Goal: Task Accomplishment & Management: Complete application form

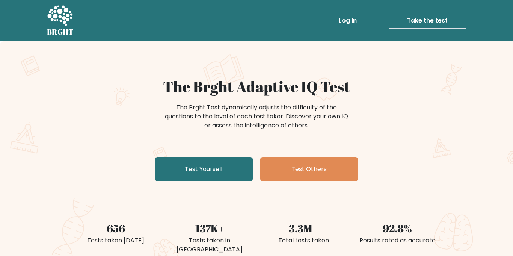
scroll to position [94, 0]
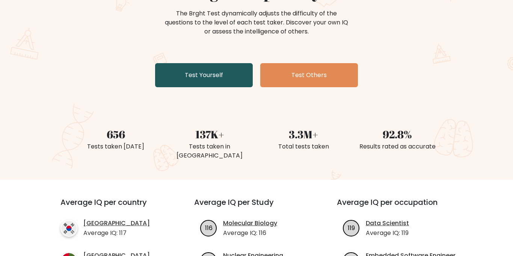
click at [227, 74] on link "Test Yourself" at bounding box center [204, 75] width 98 height 24
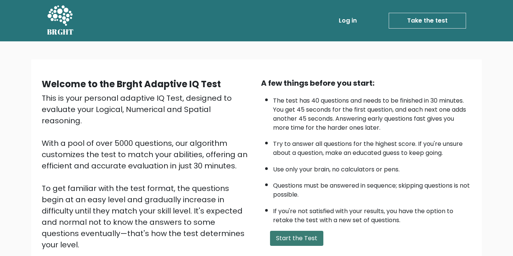
click at [310, 238] on button "Start the Test" at bounding box center [296, 237] width 53 height 15
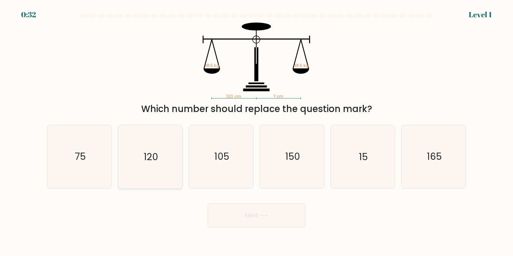
click at [167, 142] on icon "120" at bounding box center [150, 156] width 63 height 63
click at [256, 132] on input "b. 120" at bounding box center [256, 130] width 0 height 4
radio input "true"
click at [233, 211] on button "Next" at bounding box center [257, 215] width 98 height 24
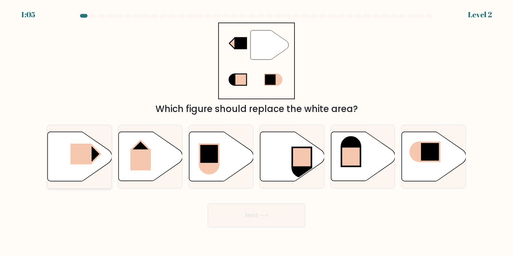
click at [82, 149] on rect at bounding box center [80, 153] width 21 height 21
click at [256, 132] on input "a." at bounding box center [256, 130] width 0 height 4
radio input "true"
click at [282, 219] on button "Next" at bounding box center [257, 215] width 98 height 24
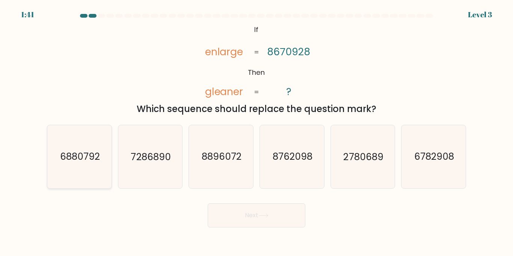
click at [68, 173] on icon "6880792" at bounding box center [79, 156] width 63 height 63
click at [256, 132] on input "a. 6880792" at bounding box center [256, 130] width 0 height 4
radio input "true"
click at [125, 175] on icon "7286890" at bounding box center [150, 156] width 63 height 63
click at [256, 132] on input "b. 7286890" at bounding box center [256, 130] width 0 height 4
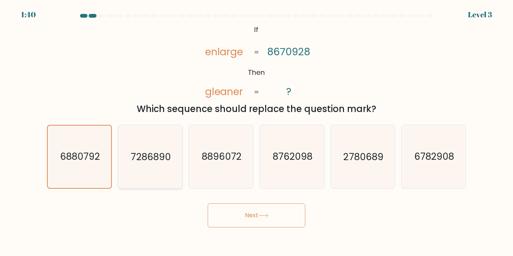
radio input "true"
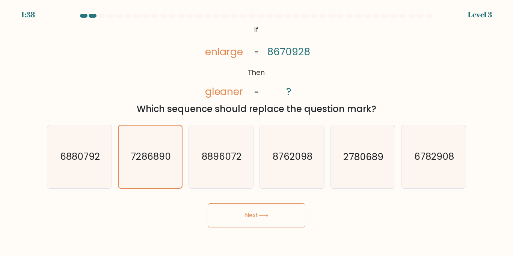
click at [238, 221] on button "Next" at bounding box center [257, 215] width 98 height 24
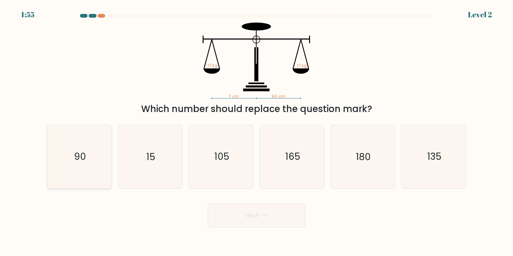
click at [83, 158] on text "90" at bounding box center [80, 156] width 12 height 13
click at [256, 132] on input "a. 90" at bounding box center [256, 130] width 0 height 4
radio input "true"
click at [292, 223] on button "Next" at bounding box center [257, 215] width 98 height 24
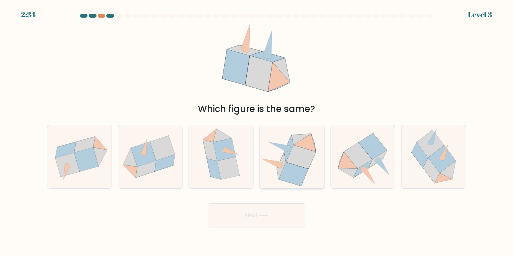
click at [289, 128] on icon at bounding box center [292, 156] width 64 height 59
click at [257, 128] on input "d." at bounding box center [256, 130] width 0 height 4
radio input "true"
click at [274, 219] on button "Next" at bounding box center [257, 215] width 98 height 24
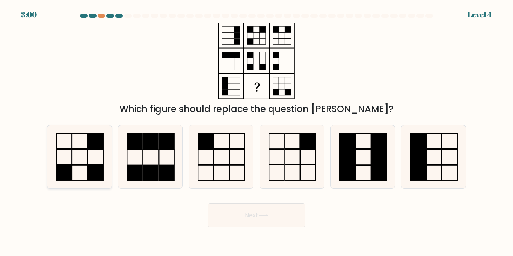
click at [71, 157] on icon at bounding box center [79, 156] width 63 height 63
click at [256, 132] on input "a." at bounding box center [256, 130] width 0 height 4
radio input "true"
click at [261, 220] on button "Next" at bounding box center [257, 215] width 98 height 24
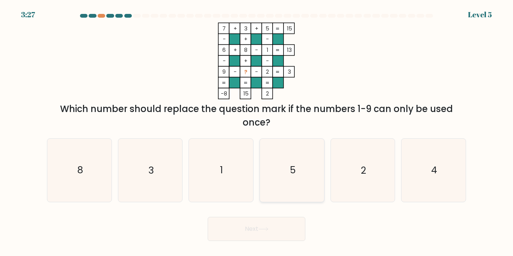
click at [308, 181] on icon "5" at bounding box center [292, 170] width 63 height 63
click at [257, 132] on input "d. 5" at bounding box center [256, 130] width 0 height 4
radio input "true"
click at [47, 173] on div "8" at bounding box center [79, 169] width 65 height 63
click at [256, 132] on input "a. 8" at bounding box center [256, 130] width 0 height 4
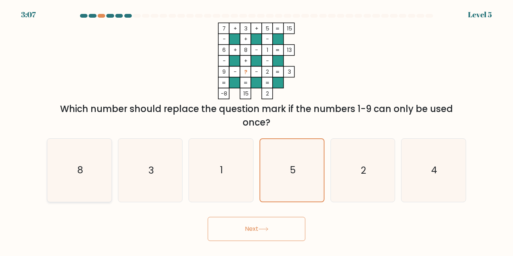
radio input "true"
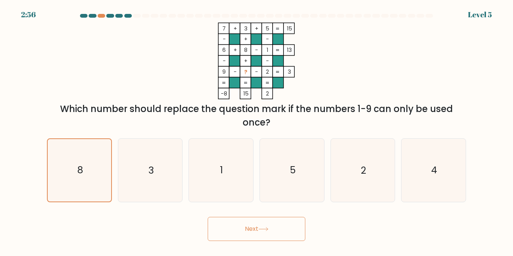
click at [273, 232] on button "Next" at bounding box center [257, 229] width 98 height 24
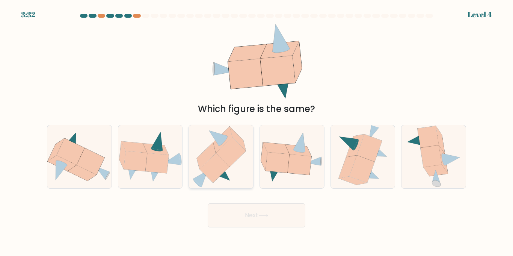
click at [203, 167] on icon at bounding box center [214, 167] width 30 height 29
click at [256, 132] on input "c." at bounding box center [256, 130] width 0 height 4
radio input "true"
click at [81, 161] on icon at bounding box center [91, 161] width 28 height 27
click at [256, 132] on input "a." at bounding box center [256, 130] width 0 height 4
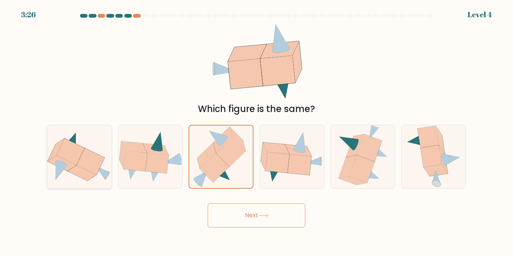
radio input "true"
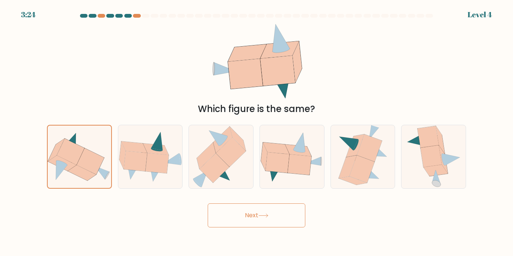
click at [254, 212] on button "Next" at bounding box center [257, 215] width 98 height 24
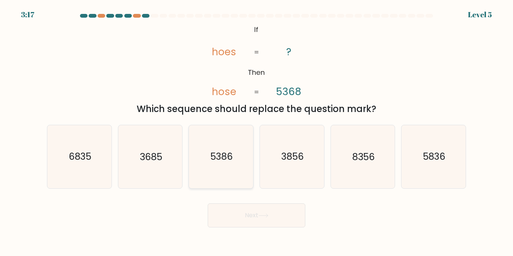
click at [203, 154] on icon "5386" at bounding box center [221, 156] width 63 height 63
click at [256, 132] on input "c. 5386" at bounding box center [256, 130] width 0 height 4
radio input "true"
click at [262, 224] on button "Next" at bounding box center [257, 215] width 98 height 24
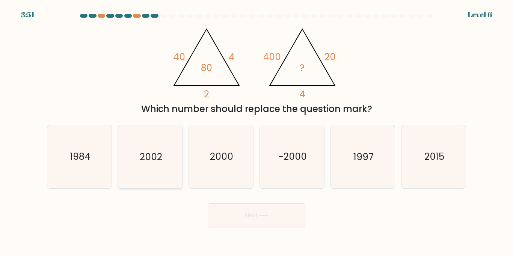
click at [160, 168] on icon "2002" at bounding box center [150, 156] width 63 height 63
click at [256, 132] on input "b. 2002" at bounding box center [256, 130] width 0 height 4
radio input "true"
click at [238, 213] on button "Next" at bounding box center [257, 215] width 98 height 24
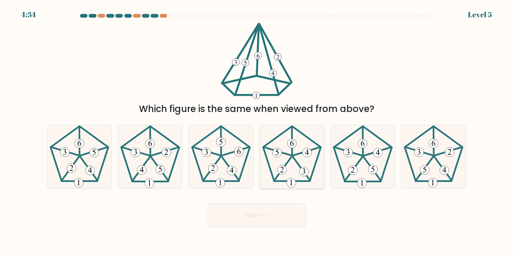
click at [273, 154] on icon at bounding box center [292, 156] width 63 height 63
click at [257, 132] on input "d." at bounding box center [256, 130] width 0 height 4
radio input "true"
click at [271, 200] on div "Next" at bounding box center [256, 212] width 428 height 30
click at [267, 207] on button "Next" at bounding box center [257, 215] width 98 height 24
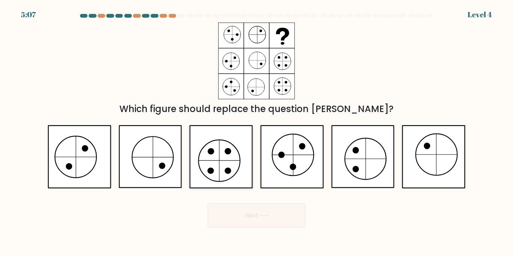
click at [246, 137] on icon at bounding box center [220, 156] width 63 height 63
click at [256, 132] on input "c." at bounding box center [256, 130] width 0 height 4
radio input "true"
click at [279, 61] on icon at bounding box center [256, 61] width 77 height 77
click at [252, 211] on button "Next" at bounding box center [257, 215] width 98 height 24
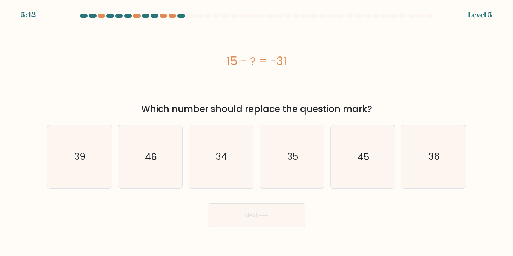
drag, startPoint x: 227, startPoint y: 59, endPoint x: 304, endPoint y: 59, distance: 77.3
click at [304, 59] on div "15 - ? = -31" at bounding box center [256, 61] width 419 height 17
drag, startPoint x: 227, startPoint y: 59, endPoint x: 293, endPoint y: 59, distance: 66.1
click at [293, 59] on div "15 - ? = -31" at bounding box center [256, 61] width 419 height 17
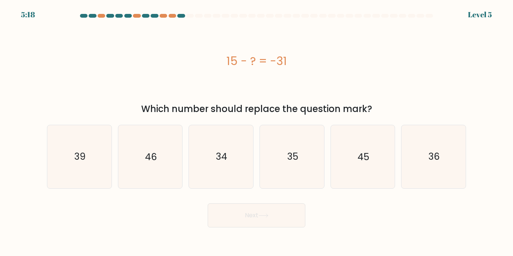
click at [209, 77] on div "15 - ? = -31" at bounding box center [256, 61] width 419 height 77
click at [163, 173] on icon "46" at bounding box center [150, 156] width 63 height 63
click at [256, 132] on input "b. 46" at bounding box center [256, 130] width 0 height 4
radio input "true"
click at [204, 220] on div "Next" at bounding box center [256, 212] width 428 height 30
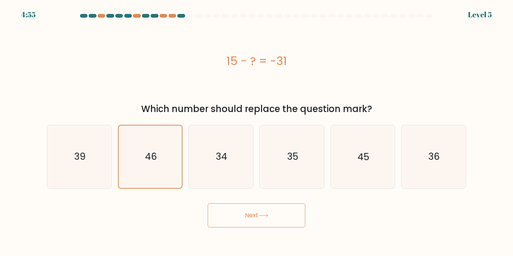
click at [261, 213] on icon at bounding box center [263, 215] width 10 height 4
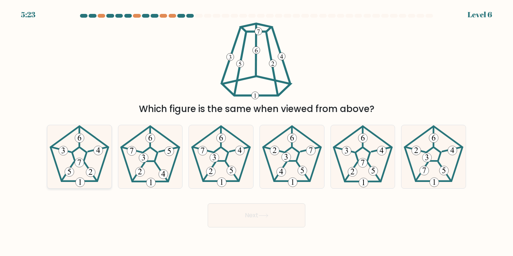
click at [92, 172] on 416 at bounding box center [90, 171] width 9 height 9
click at [256, 132] on input "a." at bounding box center [256, 130] width 0 height 4
radio input "true"
click at [297, 226] on button "Next" at bounding box center [257, 215] width 98 height 24
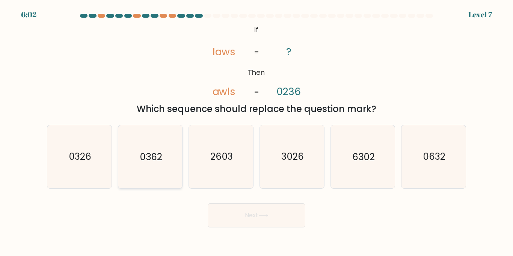
click at [155, 146] on icon "0362" at bounding box center [150, 156] width 63 height 63
click at [256, 132] on input "b. 0362" at bounding box center [256, 130] width 0 height 4
radio input "true"
click at [252, 223] on button "Next" at bounding box center [257, 215] width 98 height 24
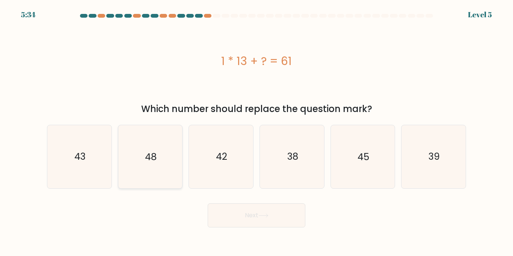
click at [143, 161] on icon "48" at bounding box center [150, 156] width 63 height 63
click at [256, 132] on input "b. 48" at bounding box center [256, 130] width 0 height 4
radio input "true"
click at [246, 220] on button "Next" at bounding box center [257, 215] width 98 height 24
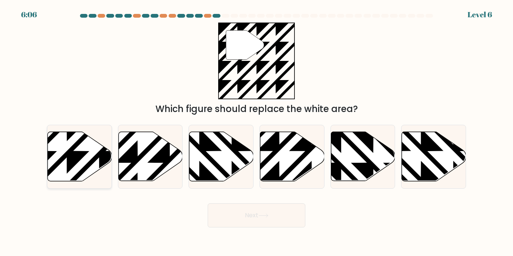
click at [81, 151] on icon at bounding box center [99, 183] width 129 height 129
click at [256, 132] on input "a." at bounding box center [256, 130] width 0 height 4
radio input "true"
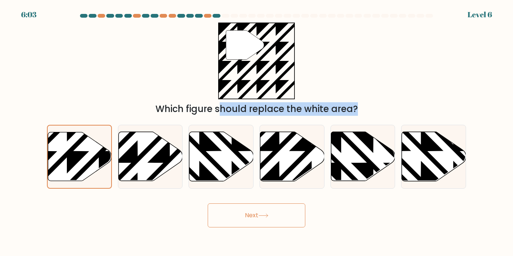
drag, startPoint x: 84, startPoint y: 161, endPoint x: 280, endPoint y: 63, distance: 218.8
click at [280, 63] on form "a." at bounding box center [256, 120] width 513 height 213
click at [265, 216] on icon at bounding box center [263, 215] width 10 height 4
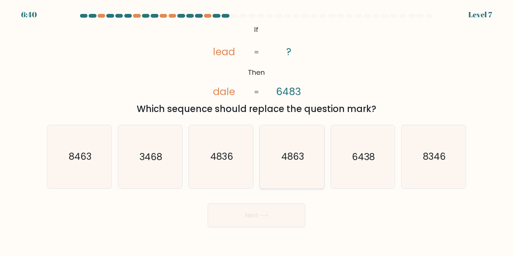
click at [290, 165] on icon "4863" at bounding box center [292, 156] width 63 height 63
click at [257, 132] on input "d. 4863" at bounding box center [256, 130] width 0 height 4
radio input "true"
click at [272, 208] on button "Next" at bounding box center [257, 215] width 98 height 24
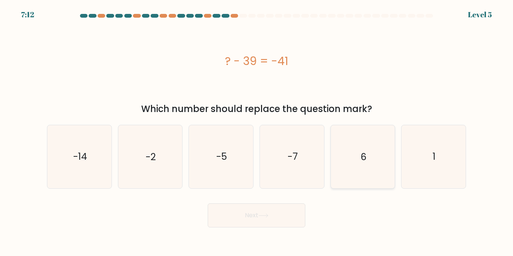
click at [385, 157] on icon "6" at bounding box center [362, 156] width 63 height 63
click at [257, 132] on input "e. 6" at bounding box center [256, 130] width 0 height 4
radio input "true"
click at [434, 182] on icon "1" at bounding box center [433, 156] width 63 height 63
click at [257, 132] on input "f. 1" at bounding box center [256, 130] width 0 height 4
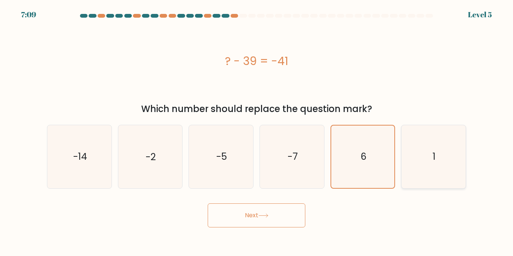
radio input "true"
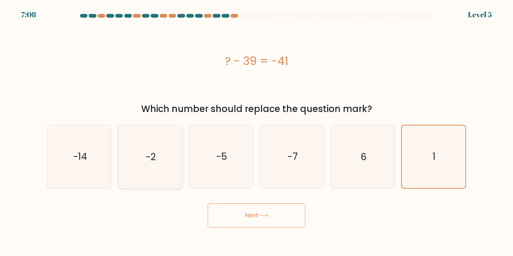
click at [150, 152] on text "-2" at bounding box center [151, 156] width 10 height 13
click at [256, 132] on input "b. -2" at bounding box center [256, 130] width 0 height 4
radio input "true"
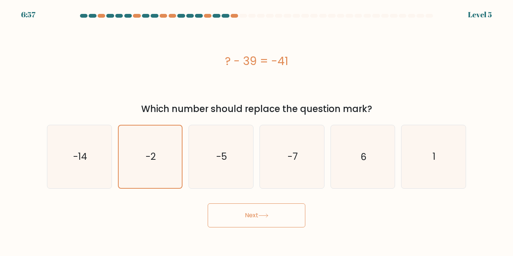
click at [276, 203] on button "Next" at bounding box center [257, 215] width 98 height 24
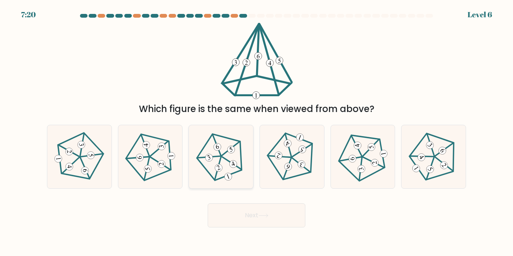
click at [204, 154] on icon at bounding box center [221, 156] width 50 height 50
click at [256, 132] on input "c." at bounding box center [256, 130] width 0 height 4
radio input "true"
click at [297, 212] on button "Next" at bounding box center [257, 215] width 98 height 24
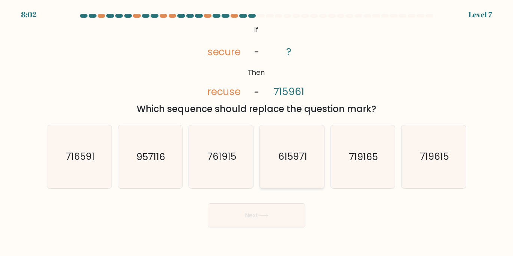
click at [305, 156] on text "615971" at bounding box center [292, 156] width 29 height 13
click at [257, 132] on input "d. 615971" at bounding box center [256, 130] width 0 height 4
radio input "true"
click at [258, 221] on button "Next" at bounding box center [257, 215] width 98 height 24
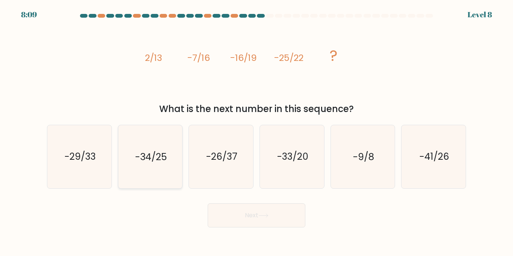
click at [150, 143] on icon "-34/25" at bounding box center [150, 156] width 63 height 63
click at [256, 132] on input "b. -34/25" at bounding box center [256, 130] width 0 height 4
radio input "true"
click at [250, 222] on button "Next" at bounding box center [257, 215] width 98 height 24
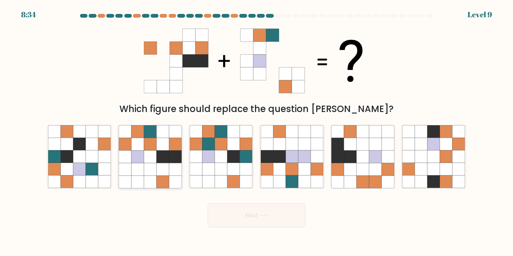
click at [151, 144] on icon at bounding box center [150, 144] width 12 height 12
click at [256, 132] on input "b." at bounding box center [256, 130] width 0 height 4
radio input "true"
click at [271, 209] on button "Next" at bounding box center [257, 215] width 98 height 24
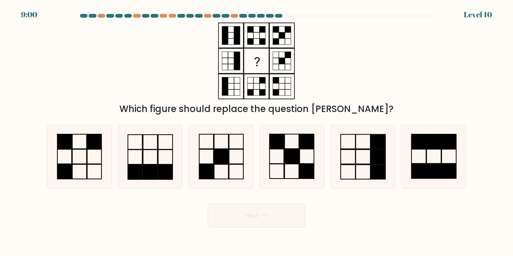
drag, startPoint x: 271, startPoint y: 209, endPoint x: 258, endPoint y: 62, distance: 147.7
click at [258, 62] on form at bounding box center [256, 120] width 513 height 213
click at [283, 155] on rect at bounding box center [276, 156] width 14 height 15
click at [257, 132] on input "d." at bounding box center [256, 130] width 0 height 4
radio input "true"
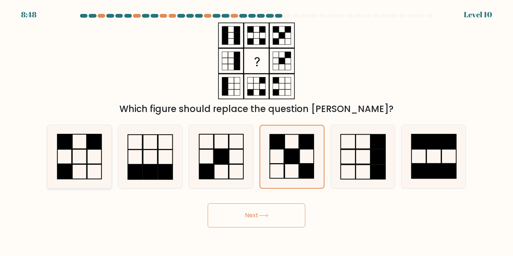
click at [81, 151] on icon at bounding box center [79, 156] width 63 height 63
click at [256, 132] on input "a." at bounding box center [256, 130] width 0 height 4
radio input "true"
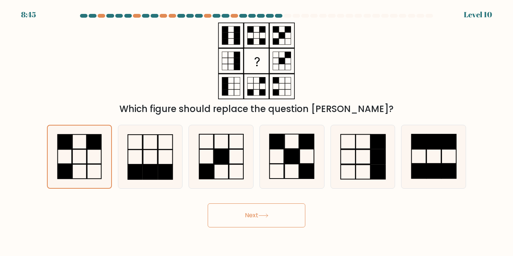
click at [272, 215] on button "Next" at bounding box center [257, 215] width 98 height 24
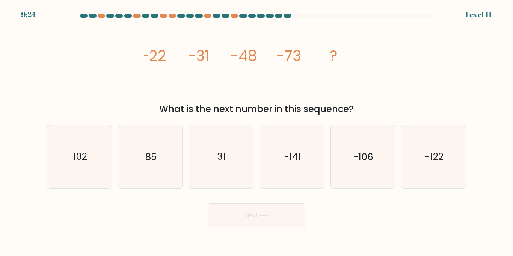
drag, startPoint x: 272, startPoint y: 214, endPoint x: 165, endPoint y: 69, distance: 179.9
click at [165, 69] on form at bounding box center [256, 120] width 513 height 213
click at [128, 157] on icon "85" at bounding box center [150, 156] width 63 height 63
click at [256, 132] on input "b. 85" at bounding box center [256, 130] width 0 height 4
radio input "true"
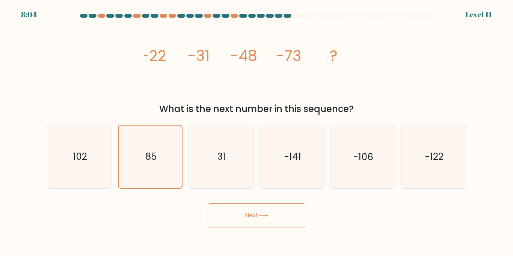
click at [222, 217] on button "Next" at bounding box center [257, 215] width 98 height 24
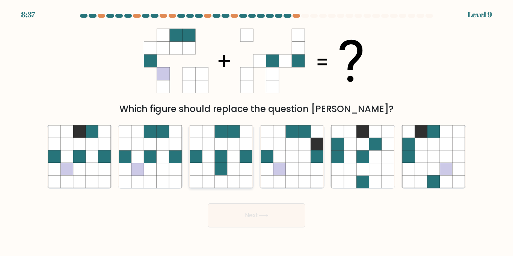
click at [224, 154] on icon at bounding box center [221, 156] width 12 height 12
click at [256, 132] on input "c." at bounding box center [256, 130] width 0 height 4
radio input "true"
click at [155, 143] on icon at bounding box center [150, 144] width 12 height 12
click at [256, 132] on input "b." at bounding box center [256, 130] width 0 height 4
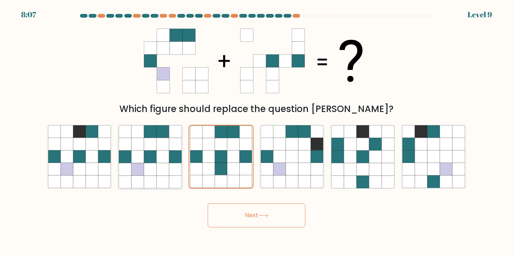
radio input "true"
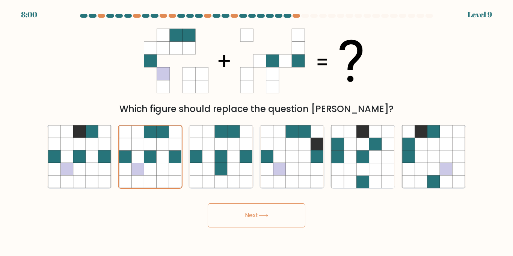
click at [246, 214] on button "Next" at bounding box center [257, 215] width 98 height 24
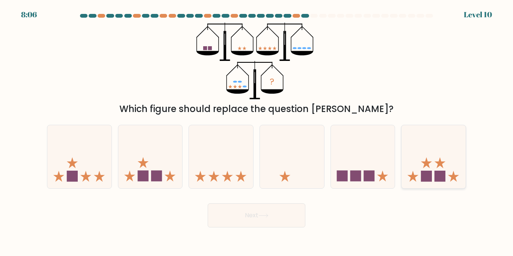
click at [420, 169] on icon at bounding box center [433, 156] width 64 height 53
click at [257, 132] on input "f." at bounding box center [256, 130] width 0 height 4
radio input "true"
click at [273, 211] on button "Next" at bounding box center [257, 215] width 98 height 24
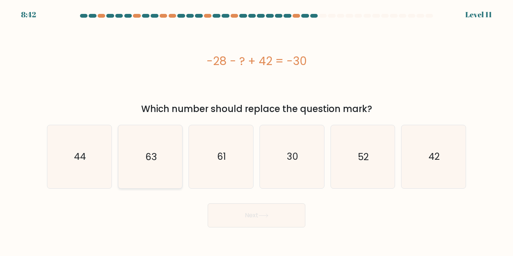
click at [164, 142] on icon "63" at bounding box center [150, 156] width 63 height 63
click at [256, 132] on input "b. 63" at bounding box center [256, 130] width 0 height 4
radio input "true"
click at [232, 210] on button "Next" at bounding box center [257, 215] width 98 height 24
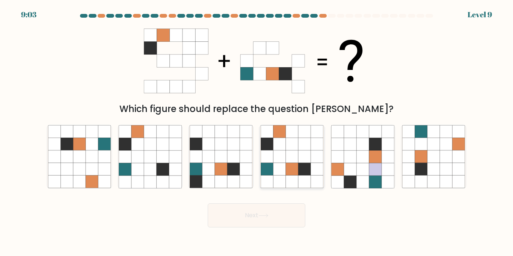
click at [299, 152] on icon at bounding box center [304, 156] width 12 height 12
click at [257, 132] on input "d." at bounding box center [256, 130] width 0 height 4
radio input "true"
click at [269, 209] on button "Next" at bounding box center [257, 215] width 98 height 24
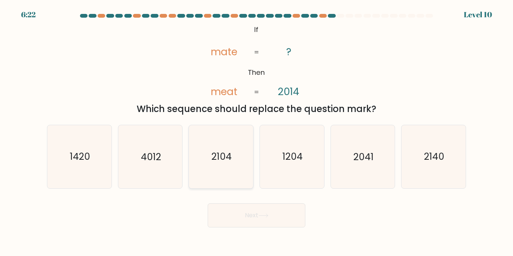
click at [225, 155] on text "2104" at bounding box center [221, 156] width 20 height 13
click at [256, 132] on input "c. 2104" at bounding box center [256, 130] width 0 height 4
radio input "true"
click at [358, 164] on icon "2041" at bounding box center [362, 156] width 63 height 63
click at [257, 132] on input "e. 2041" at bounding box center [256, 130] width 0 height 4
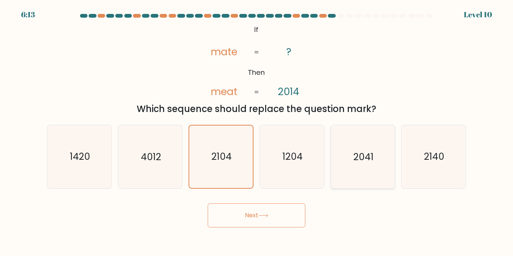
radio input "true"
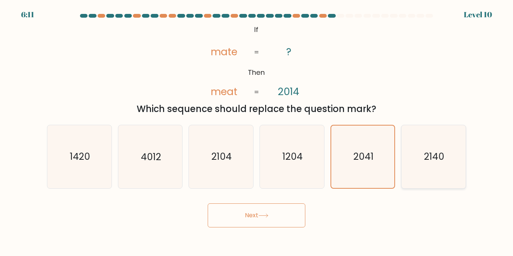
click at [446, 158] on icon "2140" at bounding box center [433, 156] width 63 height 63
click at [257, 132] on input "f. 2140" at bounding box center [256, 130] width 0 height 4
radio input "true"
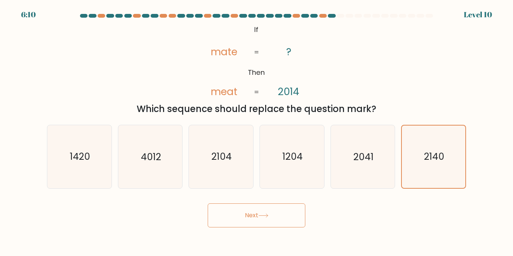
click at [274, 218] on button "Next" at bounding box center [257, 215] width 98 height 24
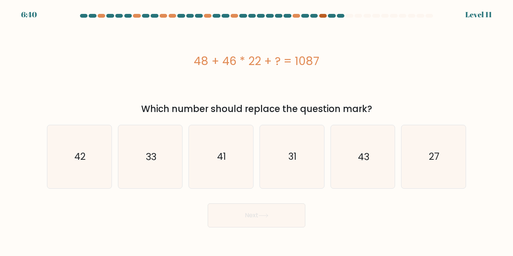
click at [323, 15] on div at bounding box center [323, 16] width 8 height 4
drag, startPoint x: 193, startPoint y: 60, endPoint x: 320, endPoint y: 68, distance: 127.1
click at [320, 68] on div "48 + 46 * 22 + ? = 1087" at bounding box center [256, 61] width 419 height 17
copy div "48 + 46 * 22 + ? = 1087"
click at [320, 68] on div "48 + 46 * 22 + ? = 1087" at bounding box center [256, 61] width 419 height 17
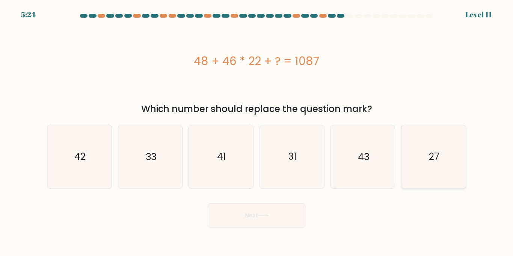
click at [441, 162] on icon "27" at bounding box center [433, 156] width 63 height 63
click at [257, 132] on input "f. 27" at bounding box center [256, 130] width 0 height 4
radio input "true"
click at [265, 216] on icon at bounding box center [263, 215] width 10 height 4
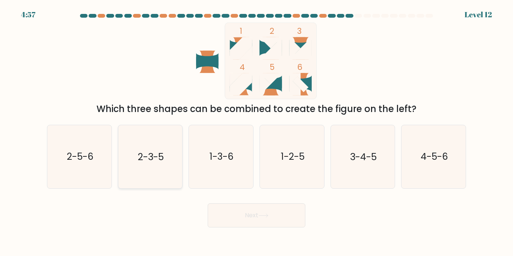
click at [173, 161] on icon "2-3-5" at bounding box center [150, 156] width 63 height 63
click at [256, 132] on input "b. 2-3-5" at bounding box center [256, 130] width 0 height 4
radio input "true"
click at [251, 202] on div "Next" at bounding box center [256, 212] width 428 height 30
click at [255, 208] on button "Next" at bounding box center [257, 215] width 98 height 24
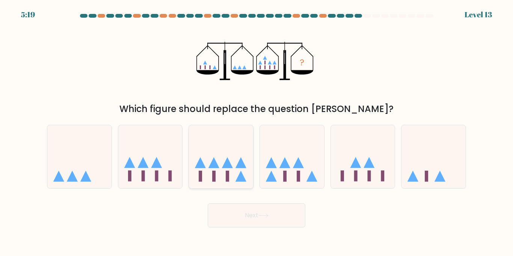
click at [224, 139] on icon at bounding box center [221, 156] width 64 height 53
click at [256, 132] on input "c." at bounding box center [256, 130] width 0 height 4
radio input "true"
click at [244, 218] on button "Next" at bounding box center [257, 215] width 98 height 24
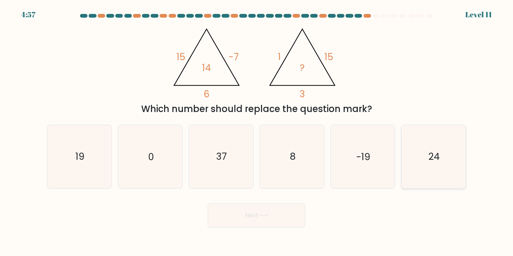
click at [410, 143] on icon "24" at bounding box center [433, 156] width 63 height 63
click at [257, 132] on input "f. 24" at bounding box center [256, 130] width 0 height 4
radio input "true"
click at [261, 212] on button "Next" at bounding box center [257, 215] width 98 height 24
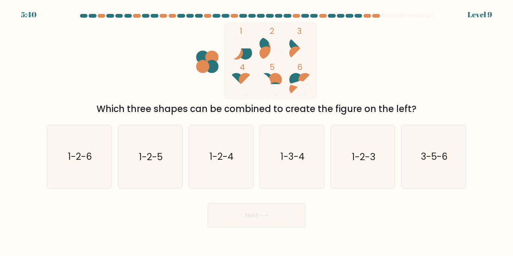
click at [261, 212] on button "Next" at bounding box center [257, 215] width 98 height 24
click at [226, 171] on icon "1-2-4" at bounding box center [221, 156] width 63 height 63
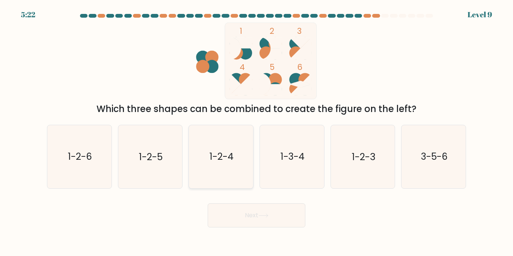
click at [256, 132] on input "c. 1-2-4" at bounding box center [256, 130] width 0 height 4
radio input "true"
click at [235, 213] on button "Next" at bounding box center [257, 215] width 98 height 24
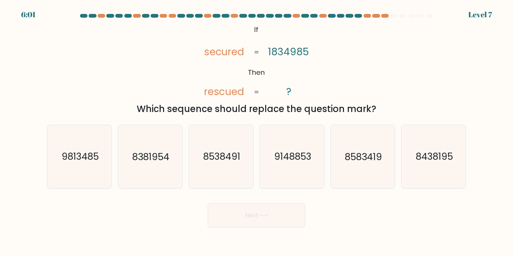
click at [235, 215] on button "Next" at bounding box center [257, 215] width 98 height 24
